Goal: Find specific page/section: Find specific page/section

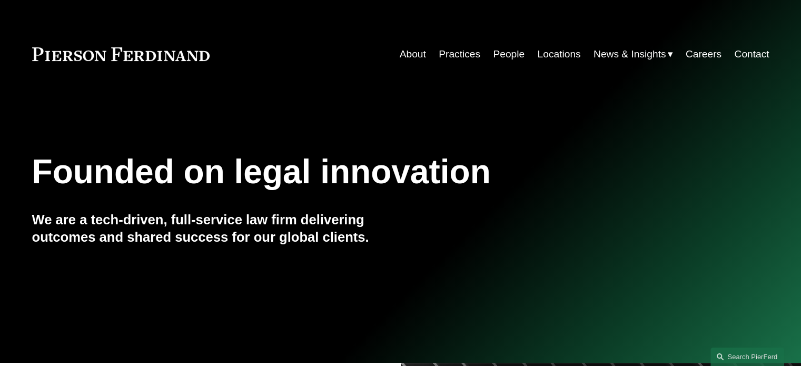
click at [508, 56] on link "People" at bounding box center [509, 54] width 32 height 20
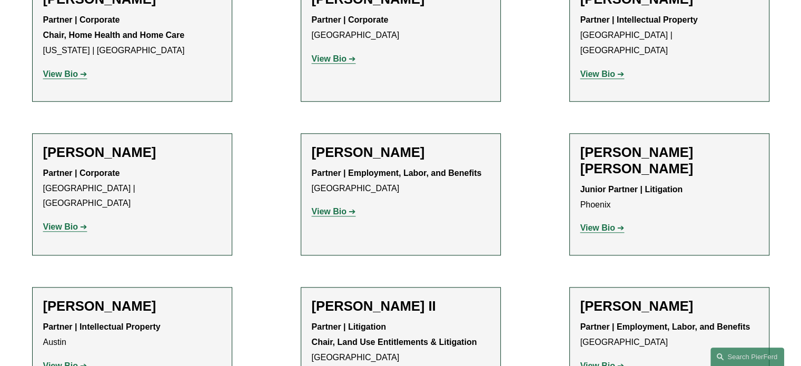
scroll to position [9026, 0]
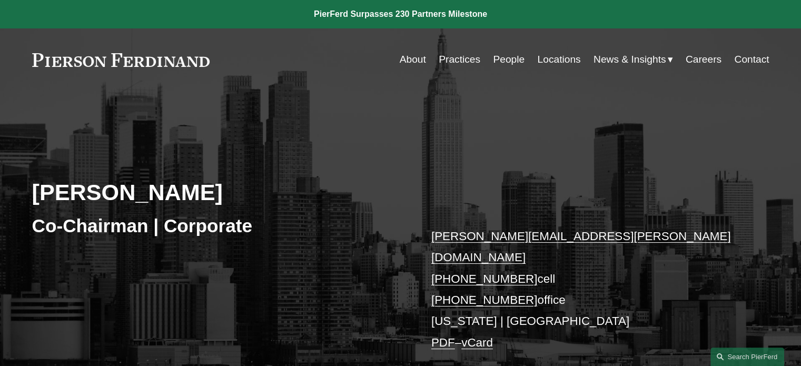
scroll to position [211, 0]
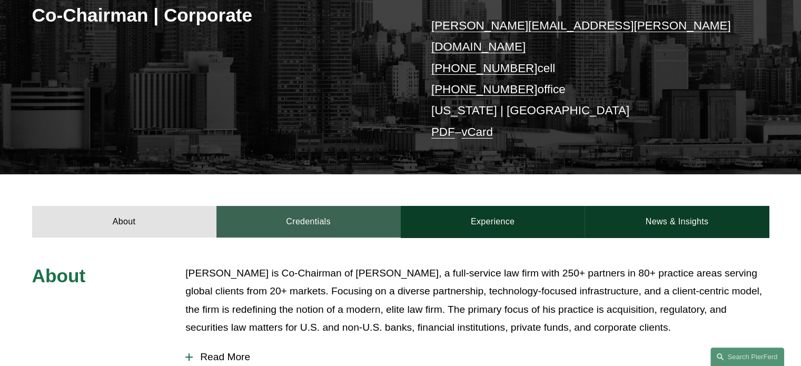
click at [298, 206] on link "Credentials" at bounding box center [309, 222] width 184 height 32
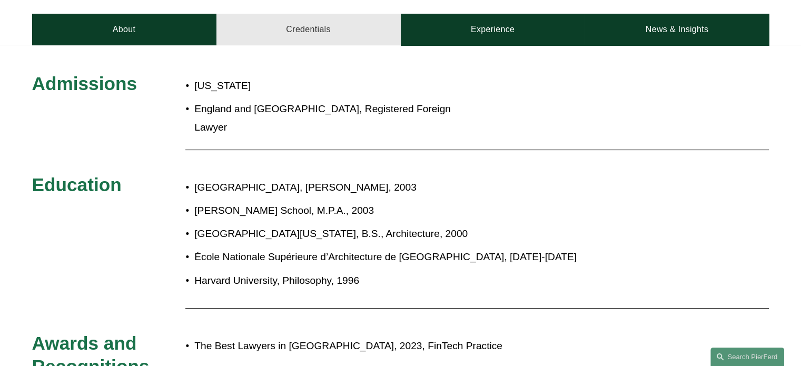
scroll to position [421, 0]
